Goal: Use online tool/utility: Utilize a website feature to perform a specific function

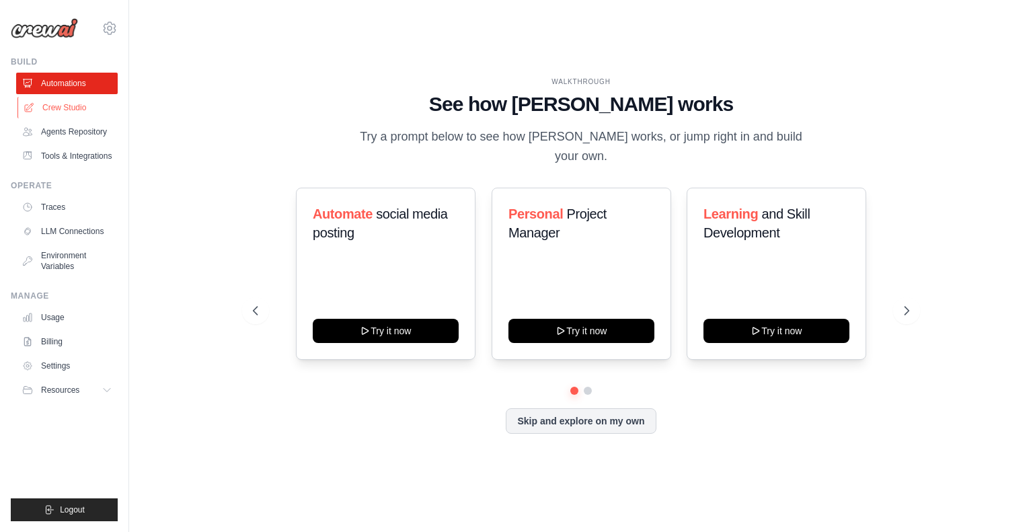
click at [39, 102] on link "Crew Studio" at bounding box center [68, 108] width 102 height 22
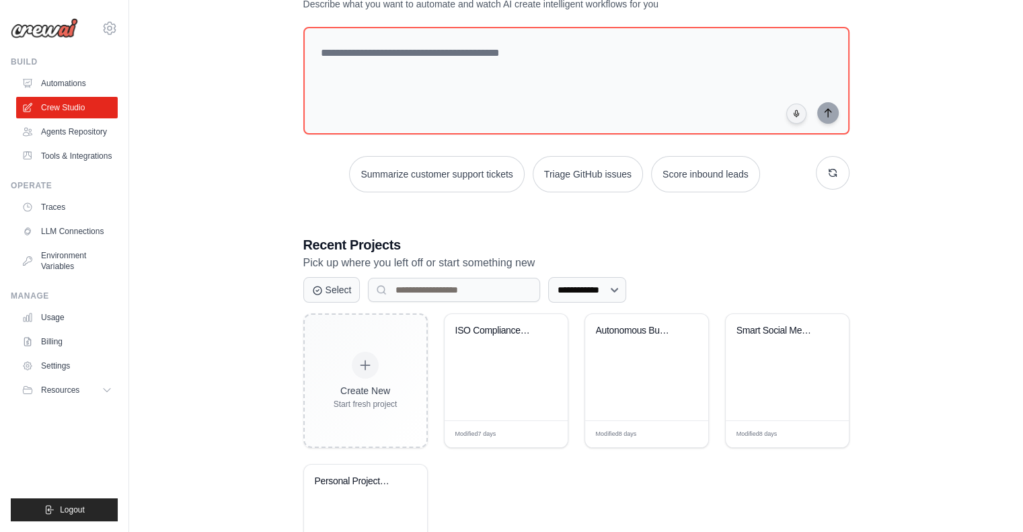
scroll to position [59, 0]
click at [635, 332] on div "Autonomous Business Plan Creator" at bounding box center [636, 331] width 81 height 12
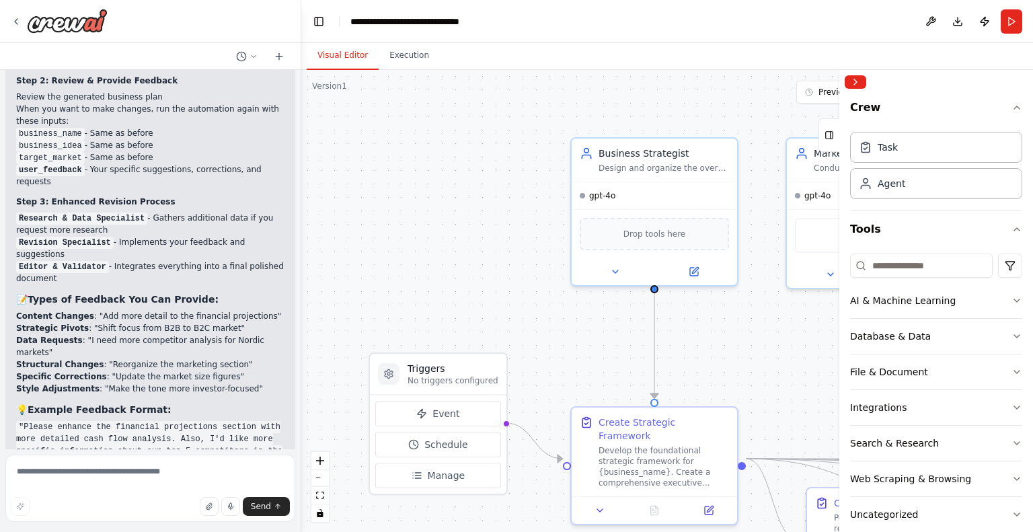
scroll to position [3607, 0]
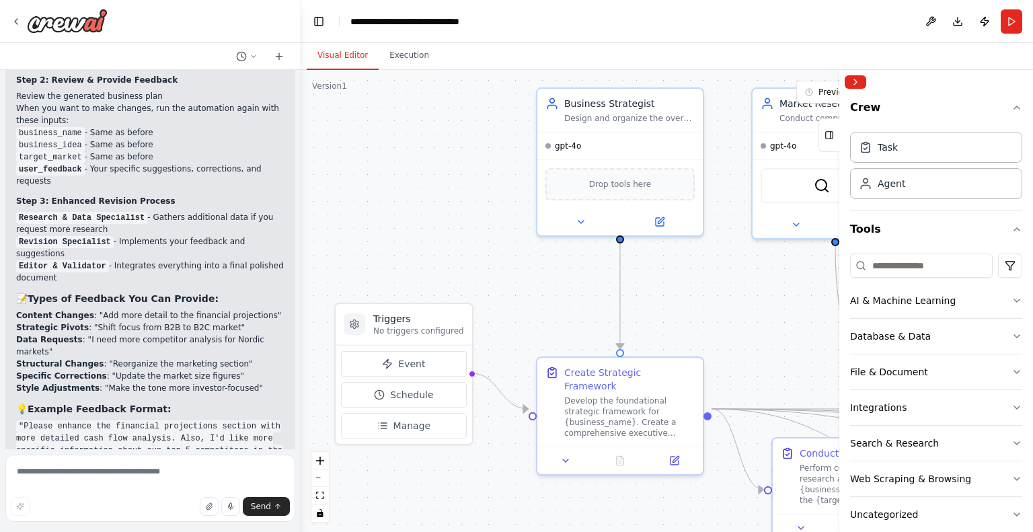
drag, startPoint x: 459, startPoint y: 200, endPoint x: 421, endPoint y: 139, distance: 72.2
click at [421, 139] on div ".deletable-edge-delete-btn { width: 20px; height: 20px; border: 0px solid #ffff…" at bounding box center [667, 301] width 732 height 462
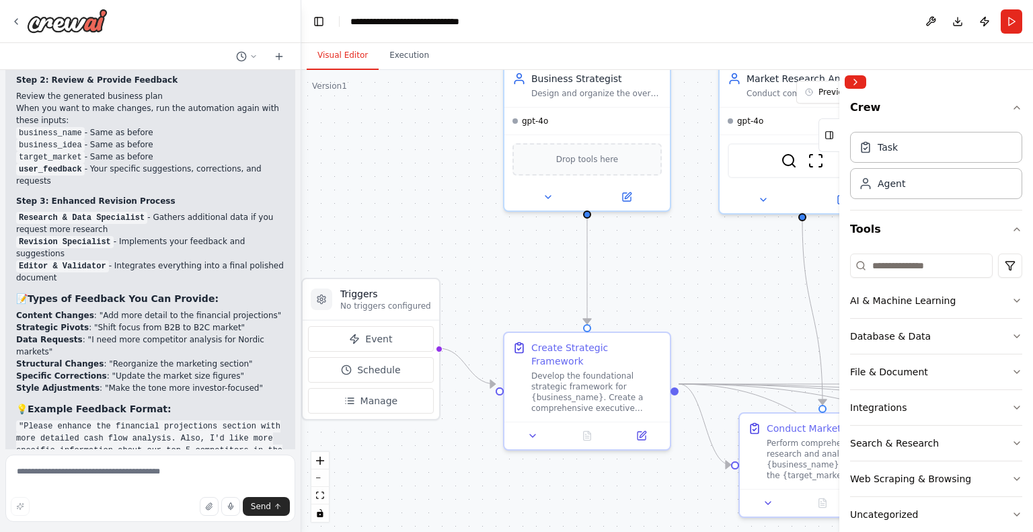
drag, startPoint x: 451, startPoint y: 160, endPoint x: 422, endPoint y: 147, distance: 31.9
click at [422, 147] on div ".deletable-edge-delete-btn { width: 20px; height: 20px; border: 0px solid #ffff…" at bounding box center [667, 301] width 732 height 462
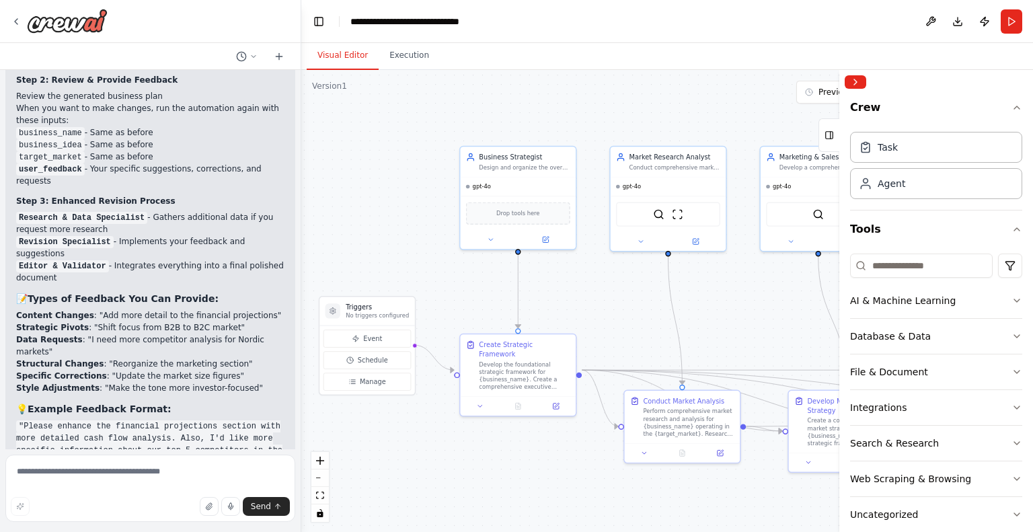
drag, startPoint x: 414, startPoint y: 153, endPoint x: 395, endPoint y: 215, distance: 64.7
click at [395, 215] on div ".deletable-edge-delete-btn { width: 20px; height: 20px; border: 0px solid #ffff…" at bounding box center [667, 301] width 732 height 462
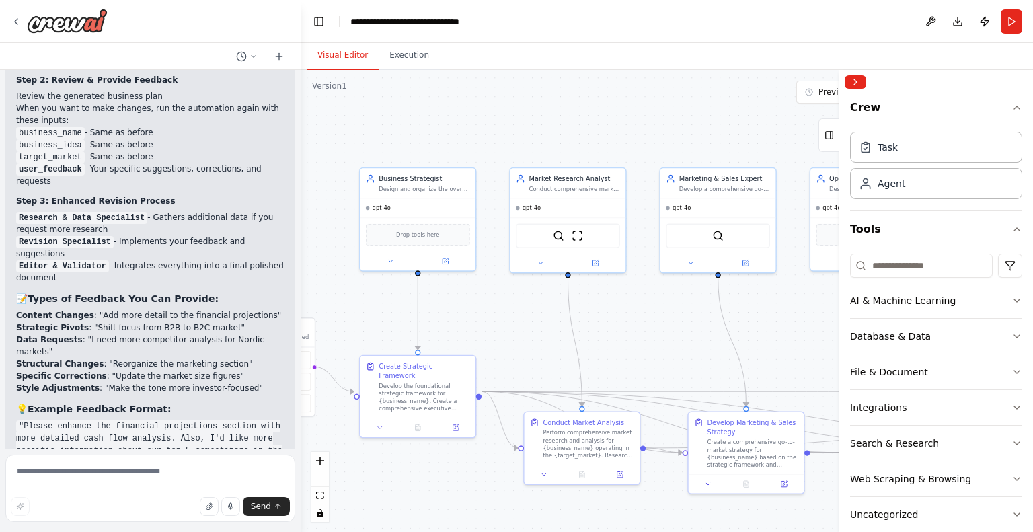
drag, startPoint x: 413, startPoint y: 225, endPoint x: 315, endPoint y: 240, distance: 99.4
click at [315, 240] on div ".deletable-edge-delete-btn { width: 20px; height: 20px; border: 0px solid #ffff…" at bounding box center [667, 301] width 732 height 462
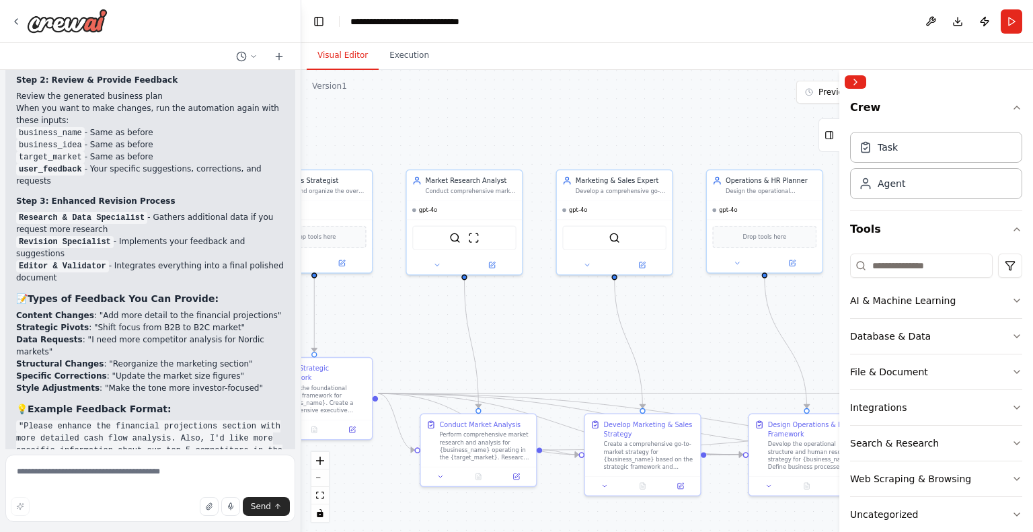
drag, startPoint x: 605, startPoint y: 160, endPoint x: 482, endPoint y: 163, distance: 123.1
click at [482, 163] on div ".deletable-edge-delete-btn { width: 20px; height: 20px; border: 0px solid #ffff…" at bounding box center [667, 301] width 732 height 462
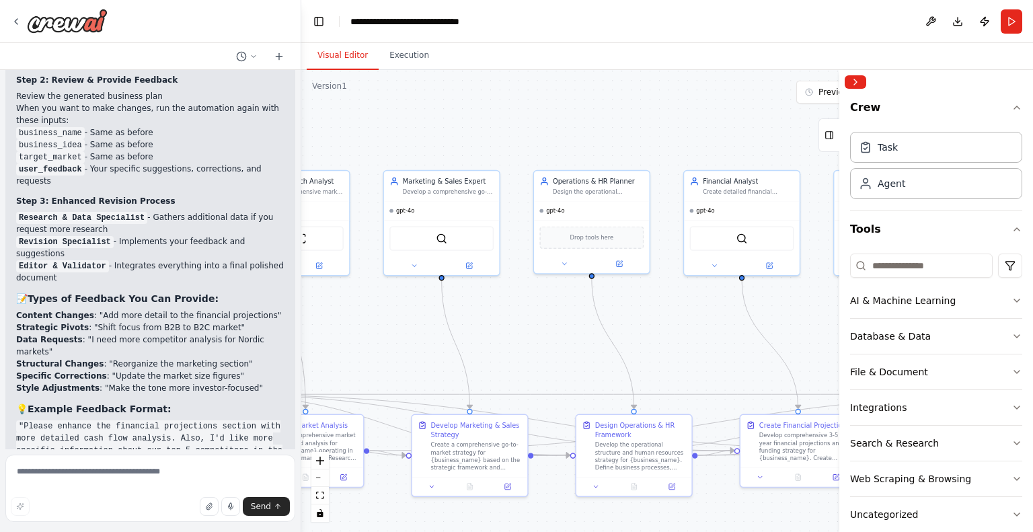
drag, startPoint x: 657, startPoint y: 148, endPoint x: 492, endPoint y: 147, distance: 164.7
click at [492, 147] on div ".deletable-edge-delete-btn { width: 20px; height: 20px; border: 0px solid #ffff…" at bounding box center [667, 301] width 732 height 462
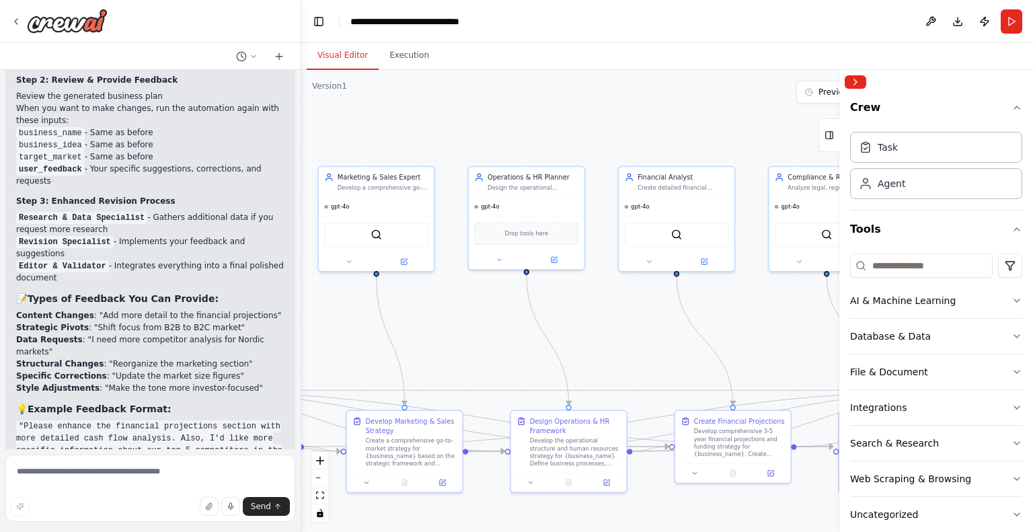
drag, startPoint x: 654, startPoint y: 149, endPoint x: 506, endPoint y: 142, distance: 148.1
click at [506, 142] on div ".deletable-edge-delete-btn { width: 20px; height: 20px; border: 0px solid #ffff…" at bounding box center [667, 301] width 732 height 462
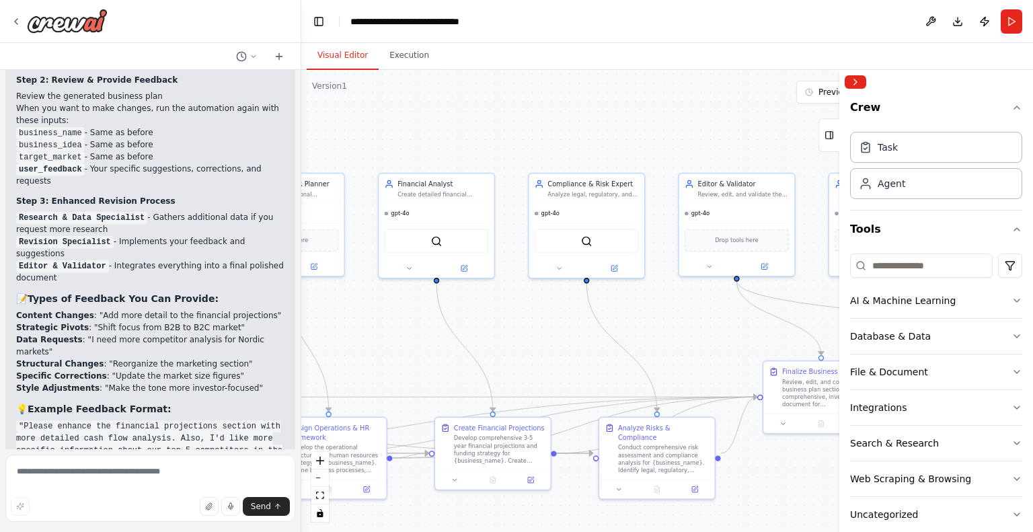
drag, startPoint x: 648, startPoint y: 129, endPoint x: 502, endPoint y: 139, distance: 146.3
click at [502, 139] on div ".deletable-edge-delete-btn { width: 20px; height: 20px; border: 0px solid #ffff…" at bounding box center [667, 301] width 732 height 462
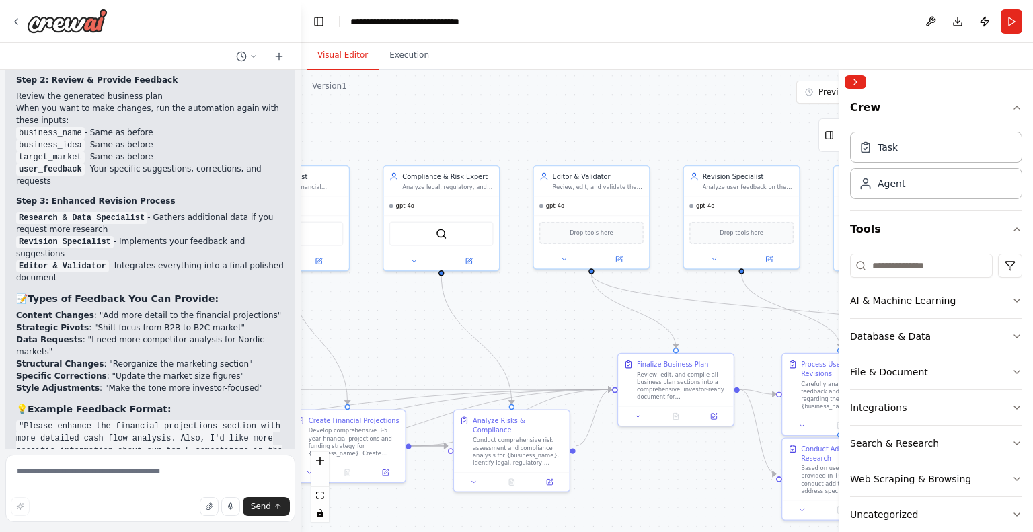
drag, startPoint x: 656, startPoint y: 153, endPoint x: 511, endPoint y: 145, distance: 145.4
click at [511, 145] on div ".deletable-edge-delete-btn { width: 20px; height: 20px; border: 0px solid #ffff…" at bounding box center [667, 301] width 732 height 462
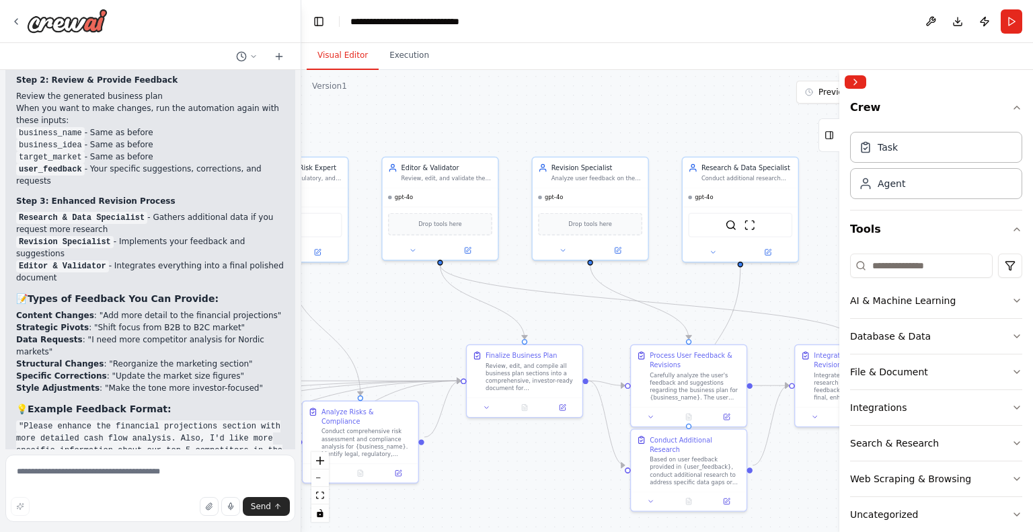
drag, startPoint x: 663, startPoint y: 113, endPoint x: 485, endPoint y: 109, distance: 178.2
click at [485, 109] on div ".deletable-edge-delete-btn { width: 20px; height: 20px; border: 0px solid #ffff…" at bounding box center [667, 301] width 732 height 462
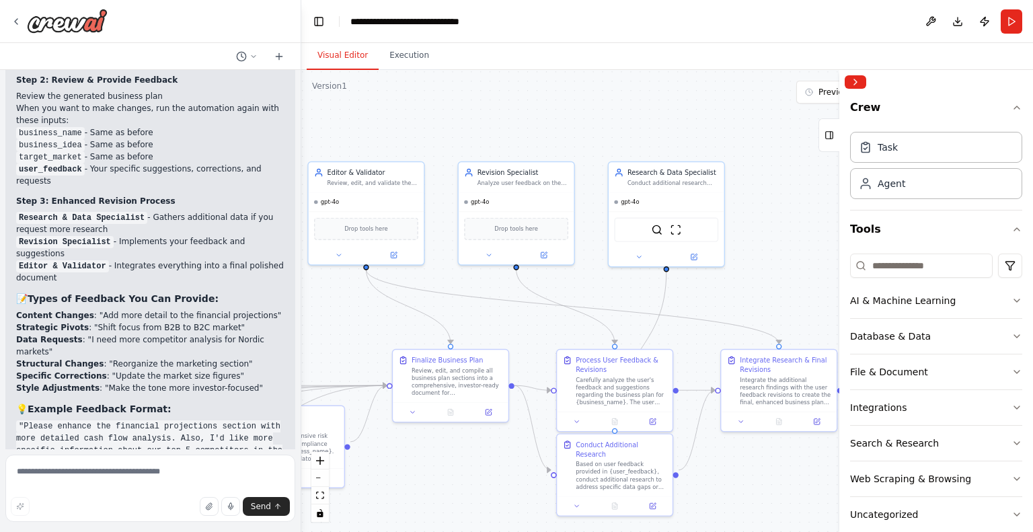
drag, startPoint x: 760, startPoint y: 145, endPoint x: 707, endPoint y: 143, distance: 52.5
click at [707, 143] on div ".deletable-edge-delete-btn { width: 20px; height: 20px; border: 0px solid #ffff…" at bounding box center [667, 301] width 732 height 462
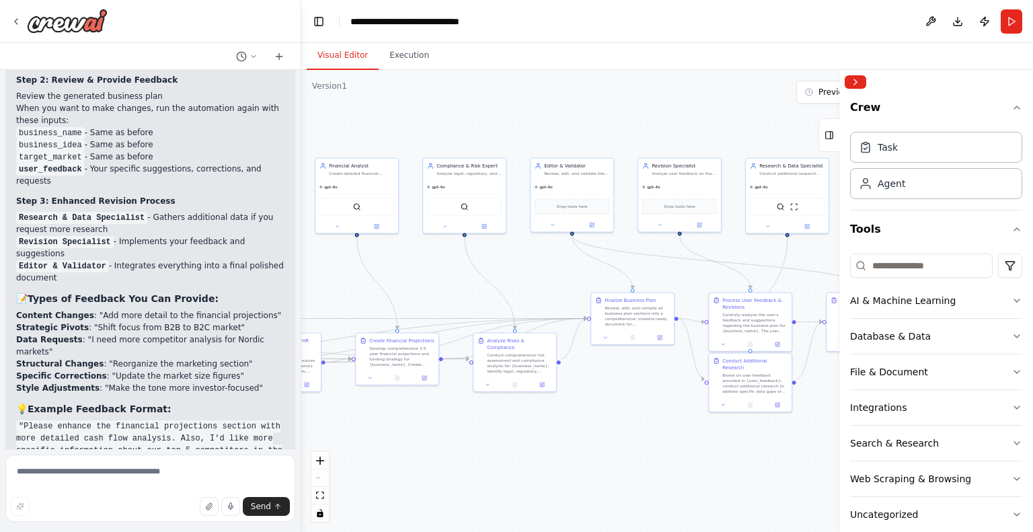
drag, startPoint x: 600, startPoint y: 128, endPoint x: 727, endPoint y: 130, distance: 126.4
click at [727, 130] on div ".deletable-edge-delete-btn { width: 20px; height: 20px; border: 0px solid #ffff…" at bounding box center [667, 301] width 732 height 462
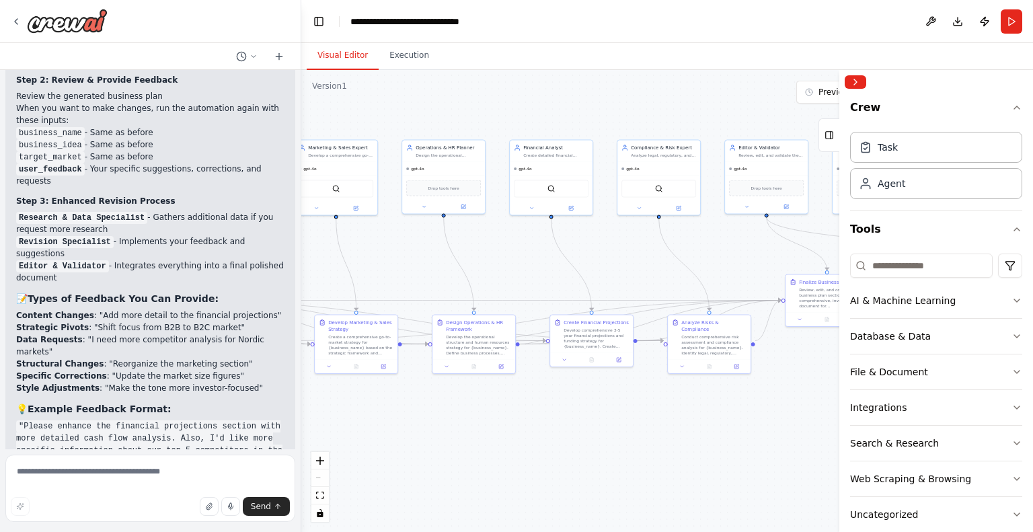
drag, startPoint x: 485, startPoint y: 127, endPoint x: 687, endPoint y: 108, distance: 202.7
click at [687, 108] on div ".deletable-edge-delete-btn { width: 20px; height: 20px; border: 0px solid #ffff…" at bounding box center [667, 301] width 732 height 462
drag, startPoint x: 430, startPoint y: 265, endPoint x: 407, endPoint y: 264, distance: 23.6
click at [407, 264] on div ".deletable-edge-delete-btn { width: 20px; height: 20px; border: 0px solid #ffff…" at bounding box center [667, 301] width 732 height 462
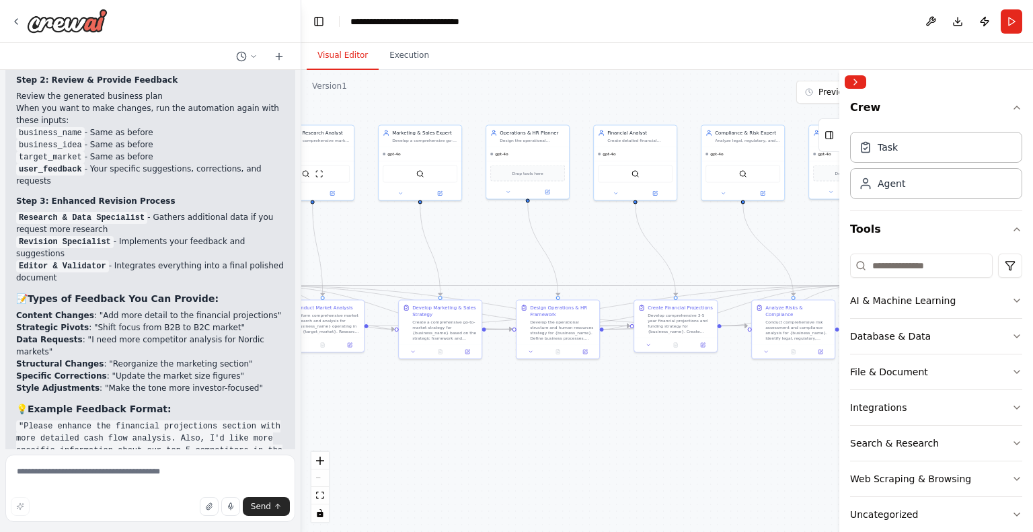
drag, startPoint x: 373, startPoint y: 102, endPoint x: 466, endPoint y: 84, distance: 94.4
click at [466, 84] on div ".deletable-edge-delete-btn { width: 20px; height: 20px; border: 0px solid #ffff…" at bounding box center [667, 301] width 732 height 462
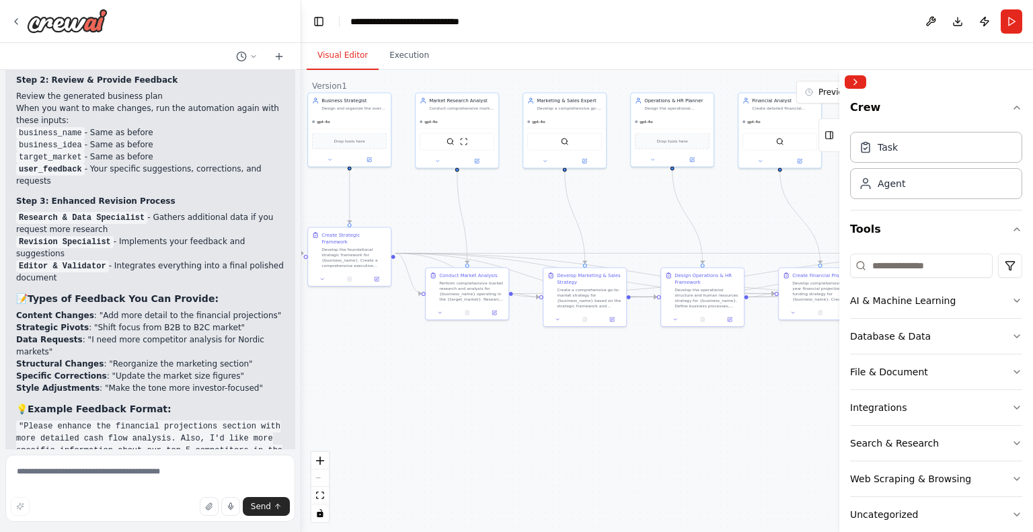
drag, startPoint x: 368, startPoint y: 452, endPoint x: 500, endPoint y: 423, distance: 134.3
click at [500, 423] on div ".deletable-edge-delete-btn { width: 20px; height: 20px; border: 0px solid #ffff…" at bounding box center [667, 301] width 732 height 462
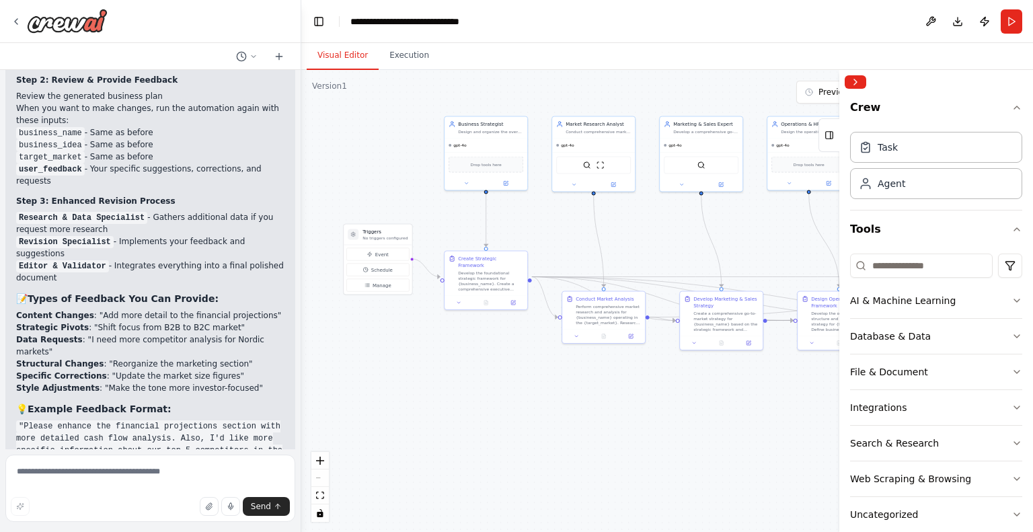
drag, startPoint x: 500, startPoint y: 423, endPoint x: 629, endPoint y: 446, distance: 131.8
click at [629, 446] on div ".deletable-edge-delete-btn { width: 20px; height: 20px; border: 0px solid #ffff…" at bounding box center [667, 301] width 732 height 462
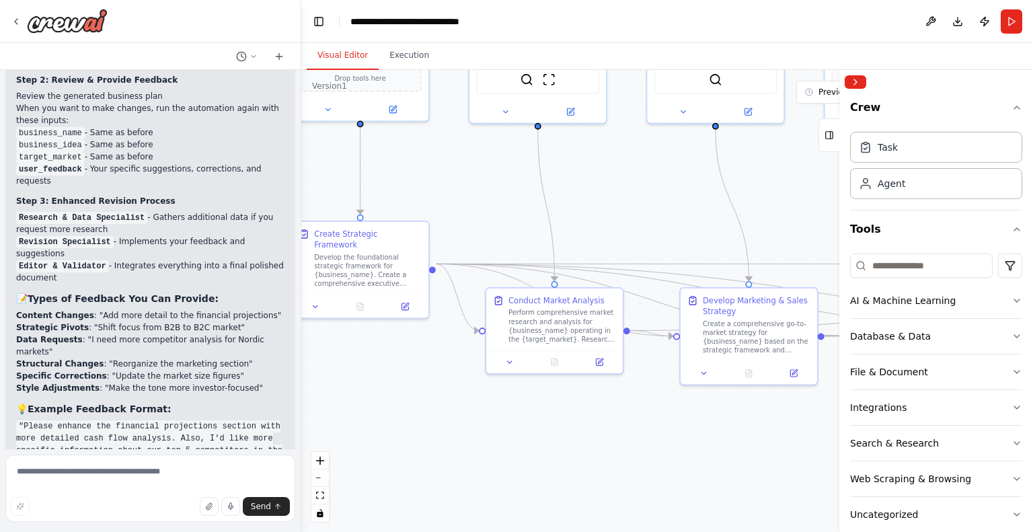
drag, startPoint x: 510, startPoint y: 351, endPoint x: 380, endPoint y: 387, distance: 135.2
click at [380, 387] on div ".deletable-edge-delete-btn { width: 20px; height: 20px; border: 0px solid #ffff…" at bounding box center [667, 301] width 732 height 462
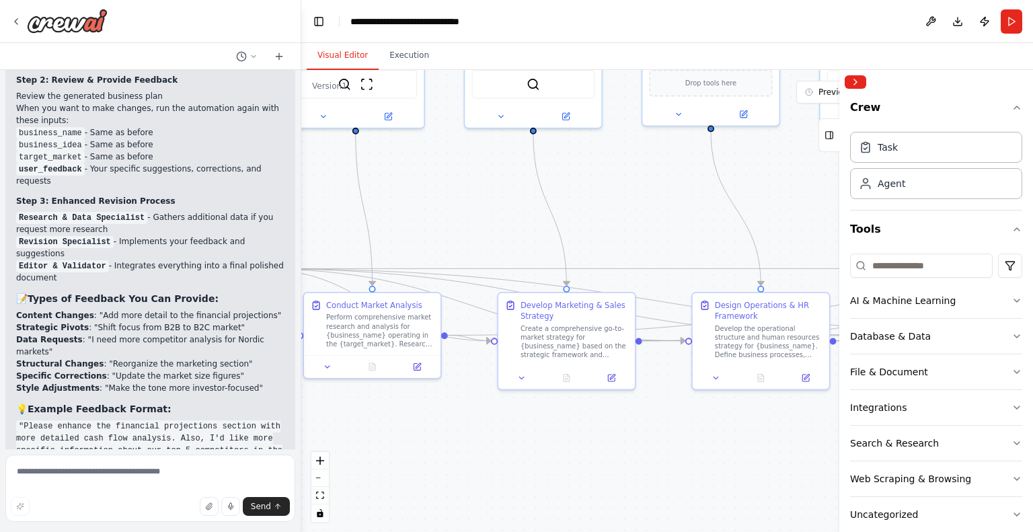
drag, startPoint x: 645, startPoint y: 433, endPoint x: 439, endPoint y: 438, distance: 205.8
click at [439, 438] on div ".deletable-edge-delete-btn { width: 20px; height: 20px; border: 0px solid #ffff…" at bounding box center [667, 301] width 732 height 462
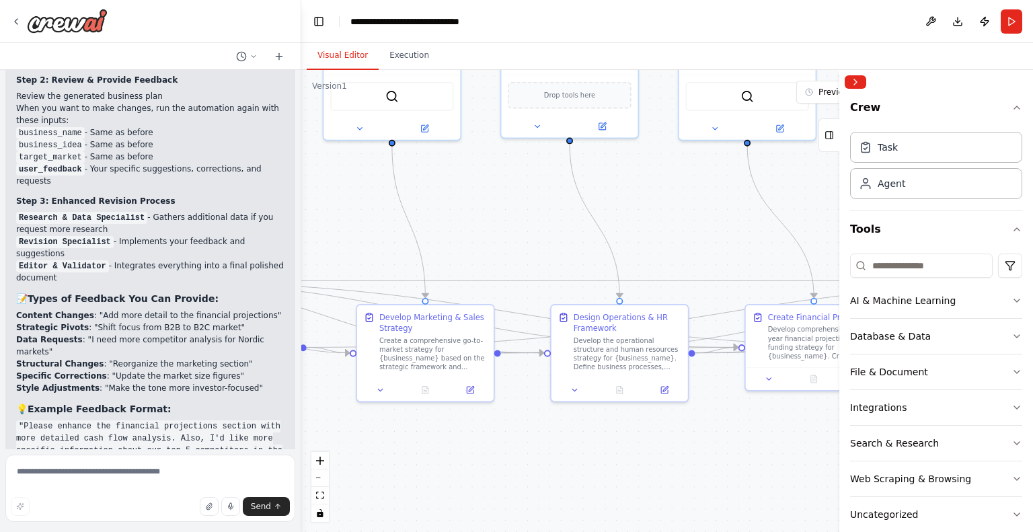
drag, startPoint x: 596, startPoint y: 219, endPoint x: 473, endPoint y: 231, distance: 123.6
click at [473, 231] on div ".deletable-edge-delete-btn { width: 20px; height: 20px; border: 0px solid #ffff…" at bounding box center [667, 301] width 732 height 462
drag, startPoint x: 473, startPoint y: 231, endPoint x: 390, endPoint y: 223, distance: 83.8
click at [390, 223] on div ".deletable-edge-delete-btn { width: 20px; height: 20px; border: 0px solid #ffff…" at bounding box center [667, 301] width 732 height 462
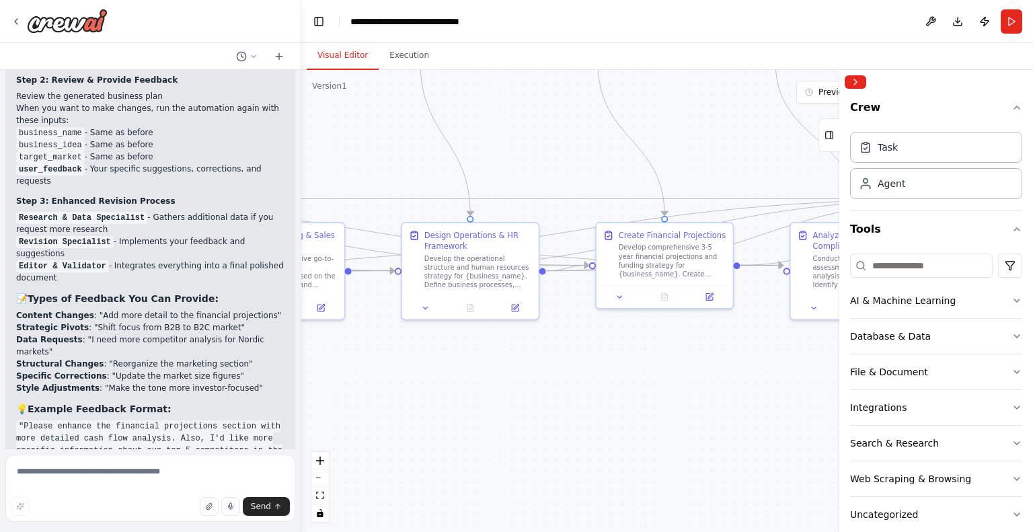
drag, startPoint x: 555, startPoint y: 262, endPoint x: 476, endPoint y: 194, distance: 104.0
click at [476, 194] on div ".deletable-edge-delete-btn { width: 20px; height: 20px; border: 0px solid #ffff…" at bounding box center [667, 301] width 732 height 462
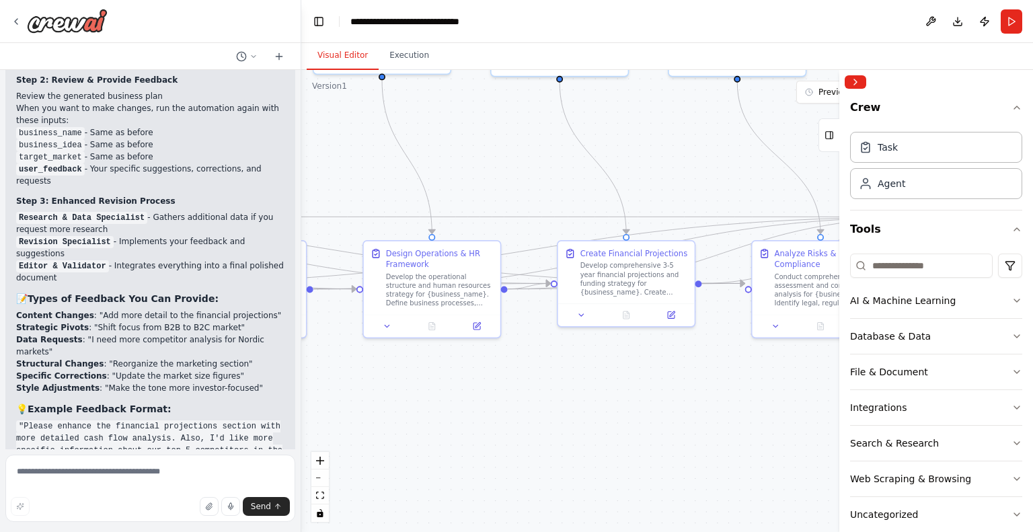
drag, startPoint x: 505, startPoint y: 171, endPoint x: 403, endPoint y: 245, distance: 125.6
click at [403, 245] on div ".deletable-edge-delete-btn { width: 20px; height: 20px; border: 0px solid #ffff…" at bounding box center [667, 301] width 732 height 462
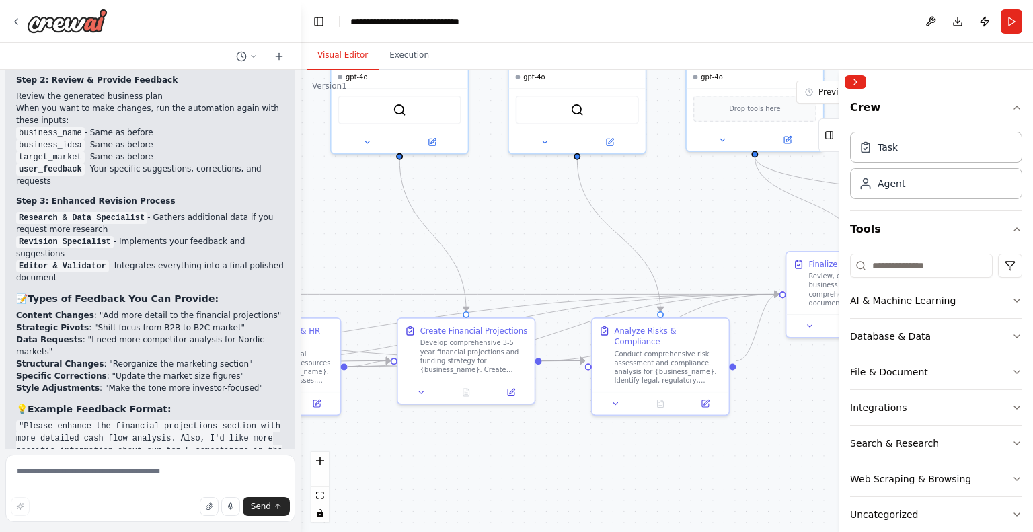
drag, startPoint x: 579, startPoint y: 249, endPoint x: 500, endPoint y: 264, distance: 80.1
click at [500, 264] on div ".deletable-edge-delete-btn { width: 20px; height: 20px; border: 0px solid #ffff…" at bounding box center [667, 301] width 732 height 462
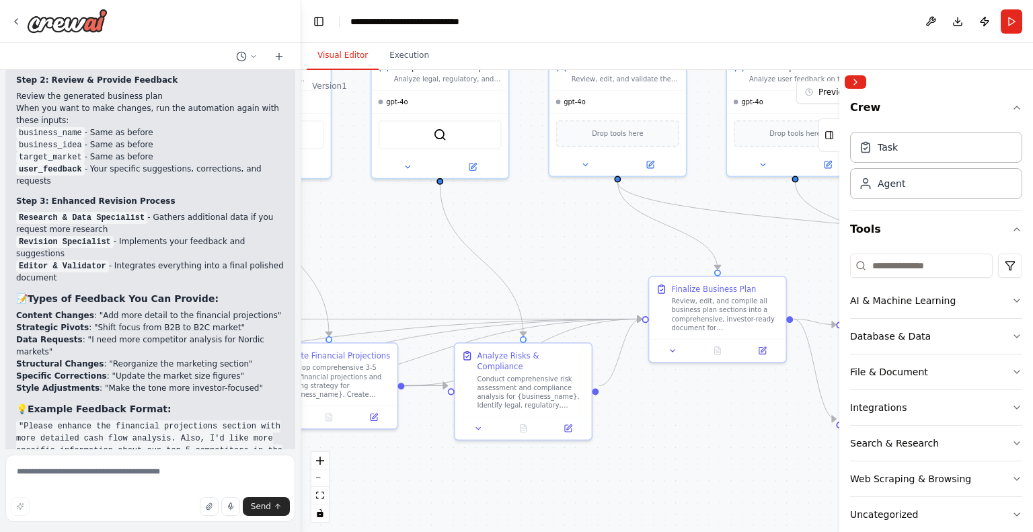
drag, startPoint x: 676, startPoint y: 215, endPoint x: 540, endPoint y: 239, distance: 138.7
click at [540, 239] on div ".deletable-edge-delete-btn { width: 20px; height: 20px; border: 0px solid #ffff…" at bounding box center [667, 301] width 732 height 462
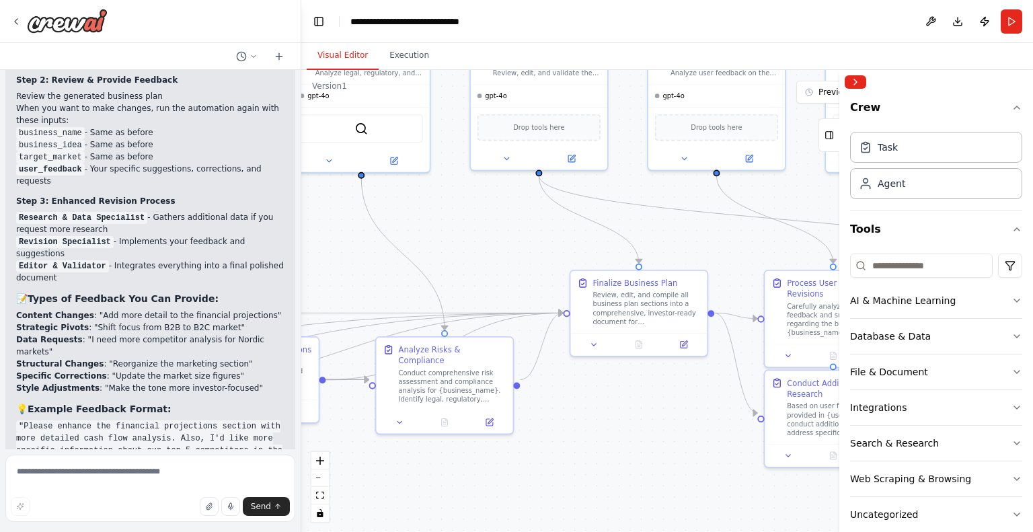
drag, startPoint x: 540, startPoint y: 239, endPoint x: 446, endPoint y: 234, distance: 94.3
click at [446, 234] on div ".deletable-edge-delete-btn { width: 20px; height: 20px; border: 0px solid #ffff…" at bounding box center [667, 301] width 732 height 462
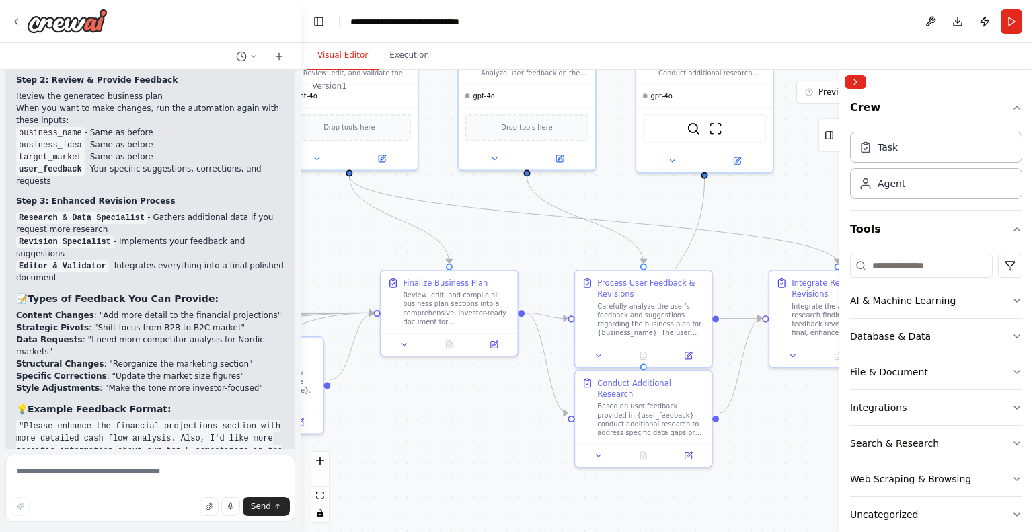
drag, startPoint x: 687, startPoint y: 238, endPoint x: 506, endPoint y: 239, distance: 180.9
click at [506, 239] on div ".deletable-edge-delete-btn { width: 20px; height: 20px; border: 0px solid #ffff…" at bounding box center [667, 301] width 732 height 462
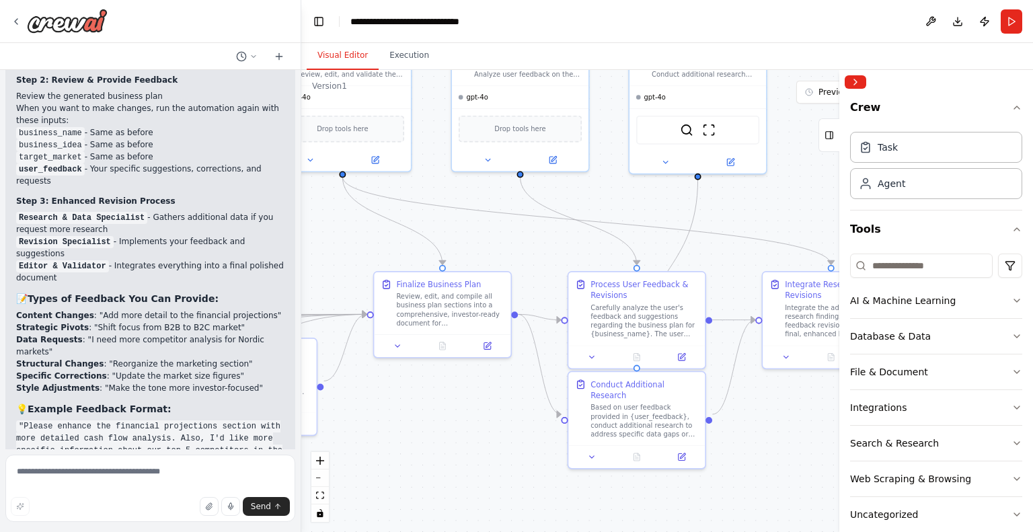
click at [594, 269] on div ".deletable-edge-delete-btn { width: 20px; height: 20px; border: 0px solid #ffff…" at bounding box center [667, 301] width 732 height 462
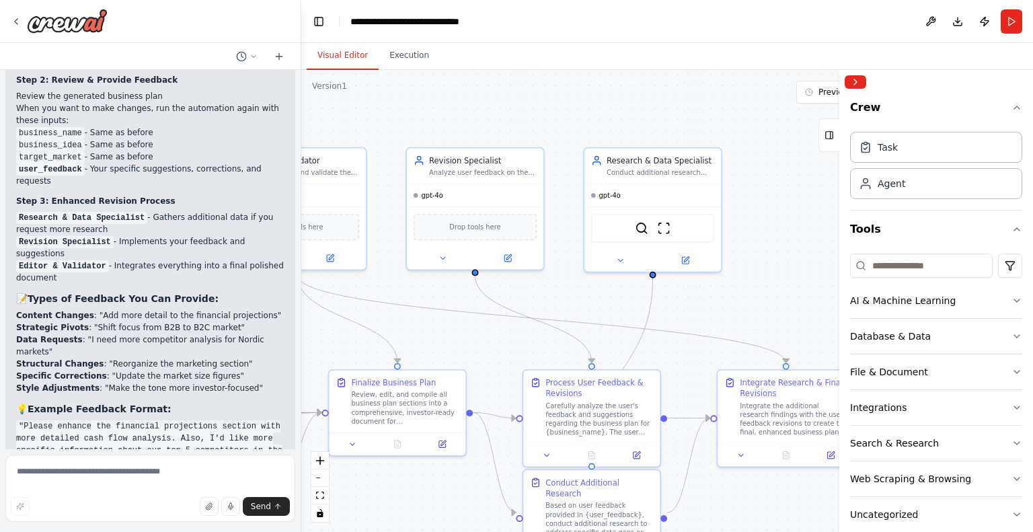
drag, startPoint x: 606, startPoint y: 207, endPoint x: 561, endPoint y: 306, distance: 108.6
click at [561, 306] on div ".deletable-edge-delete-btn { width: 20px; height: 20px; border: 0px solid #ffff…" at bounding box center [667, 301] width 732 height 462
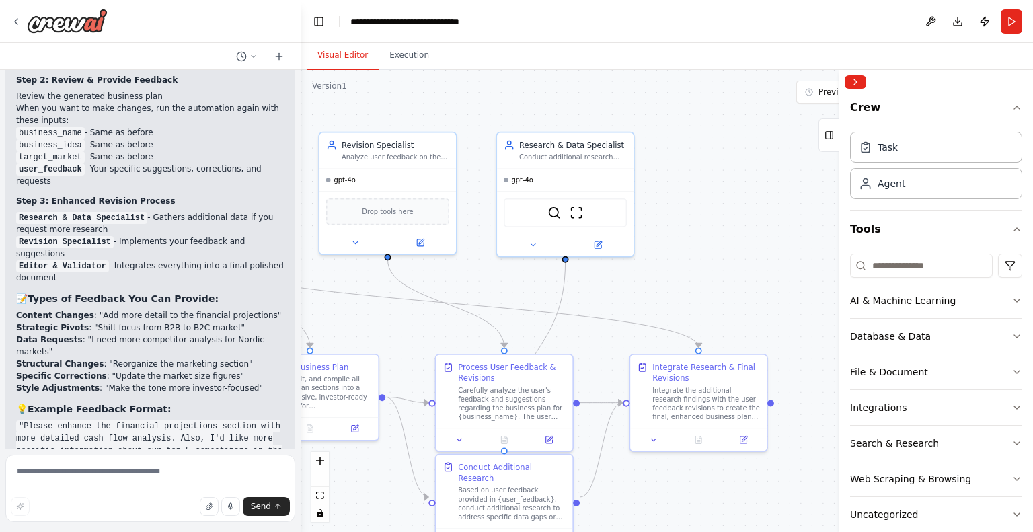
drag, startPoint x: 546, startPoint y: 304, endPoint x: 420, endPoint y: 286, distance: 127.7
click at [420, 286] on div ".deletable-edge-delete-btn { width: 20px; height: 20px; border: 0px solid #ffff…" at bounding box center [667, 301] width 732 height 462
